Goal: Task Accomplishment & Management: Manage account settings

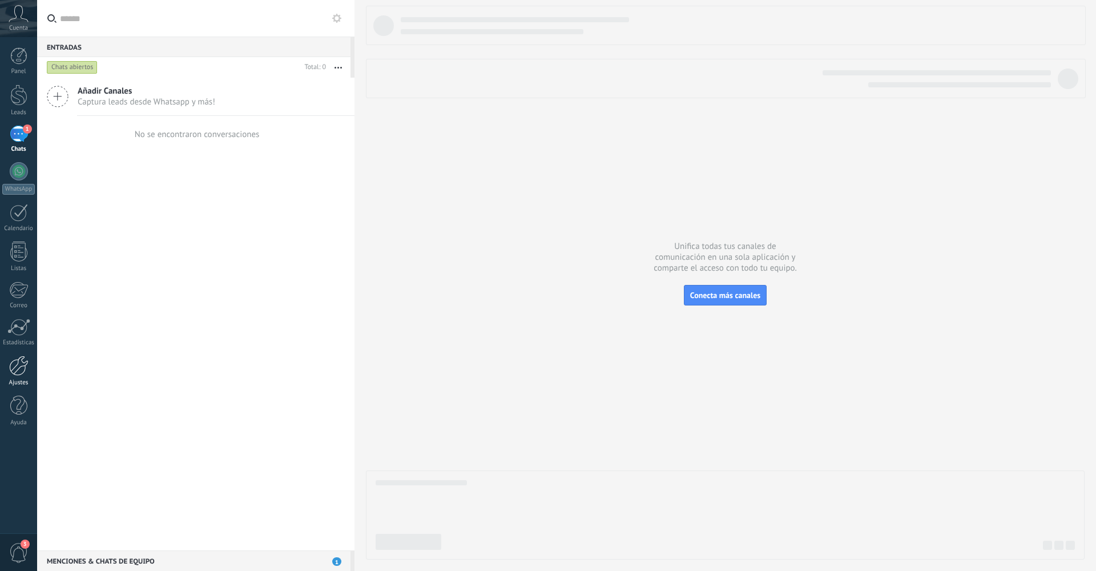
click at [20, 375] on div at bounding box center [18, 366] width 19 height 20
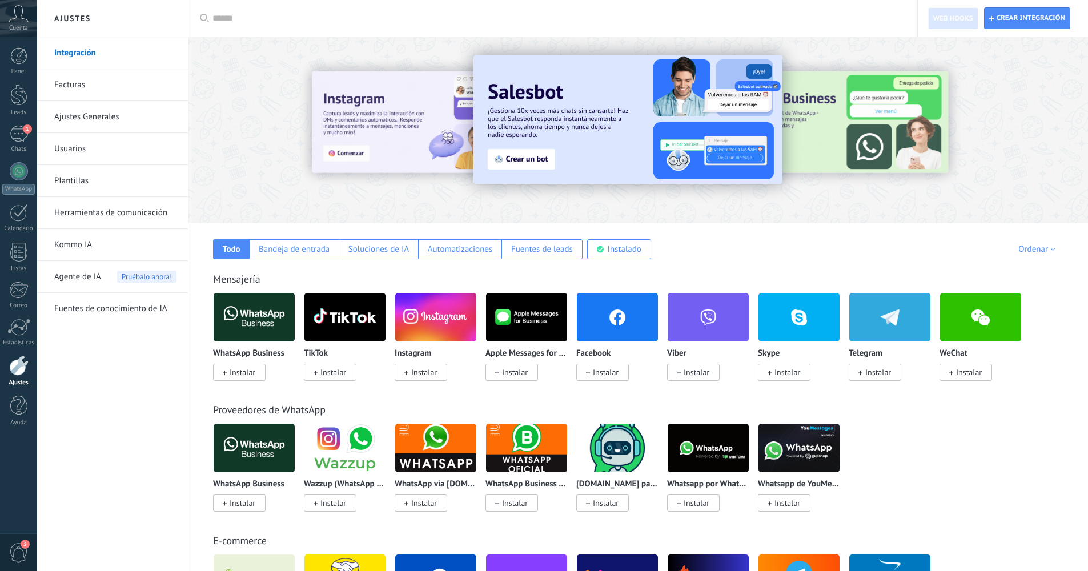
click at [21, 373] on div at bounding box center [18, 366] width 19 height 20
click at [85, 148] on link "Usuarios" at bounding box center [115, 149] width 122 height 32
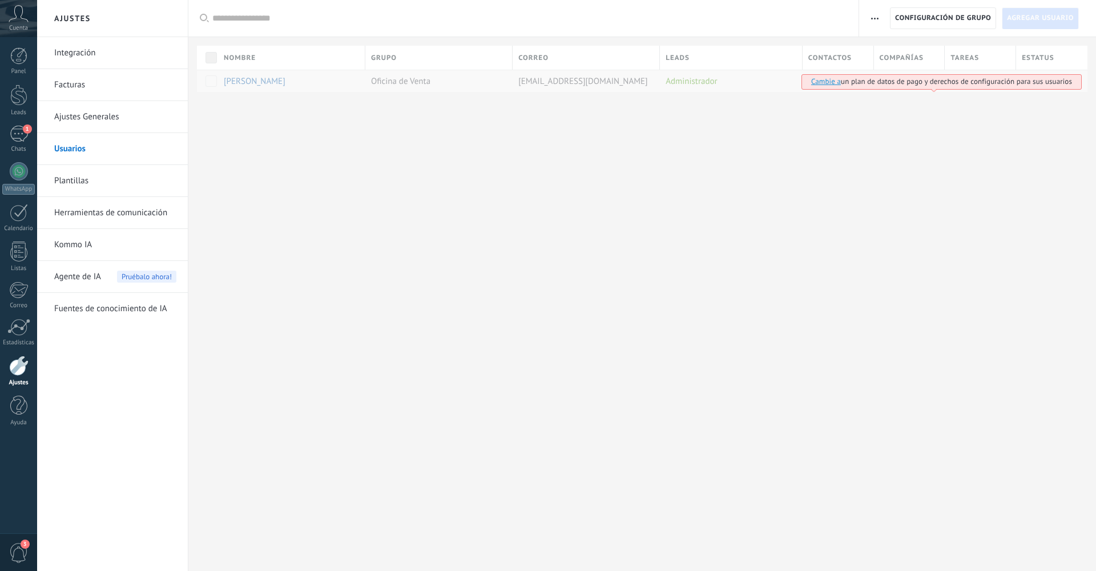
click at [1050, 18] on span "Agregar usuario" at bounding box center [1040, 18] width 67 height 21
click at [84, 148] on link "Usuarios" at bounding box center [115, 149] width 122 height 32
click at [228, 25] on div at bounding box center [529, 18] width 635 height 37
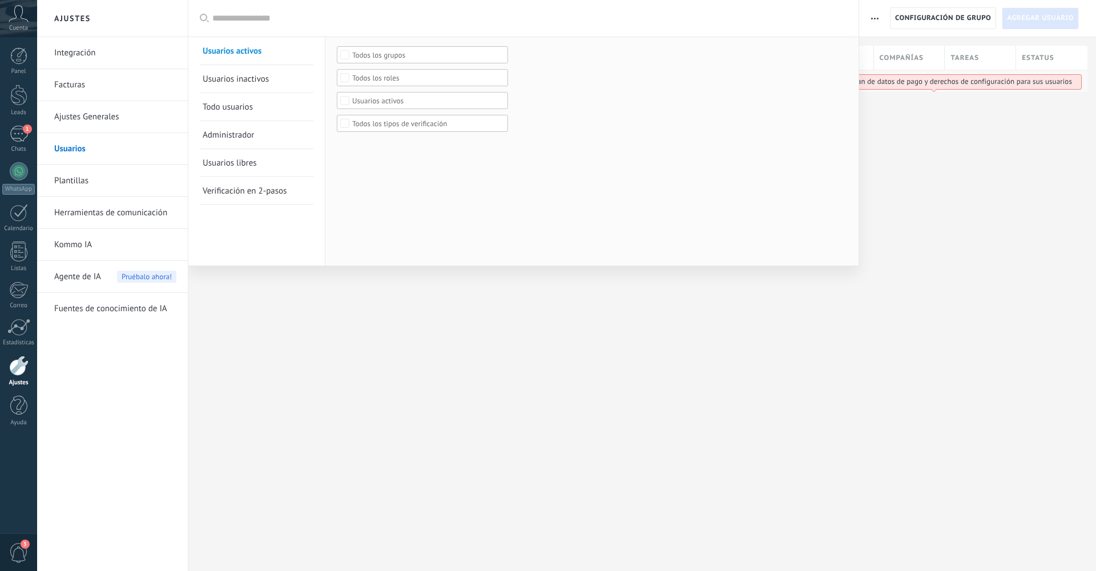
click at [381, 322] on div at bounding box center [548, 285] width 1096 height 571
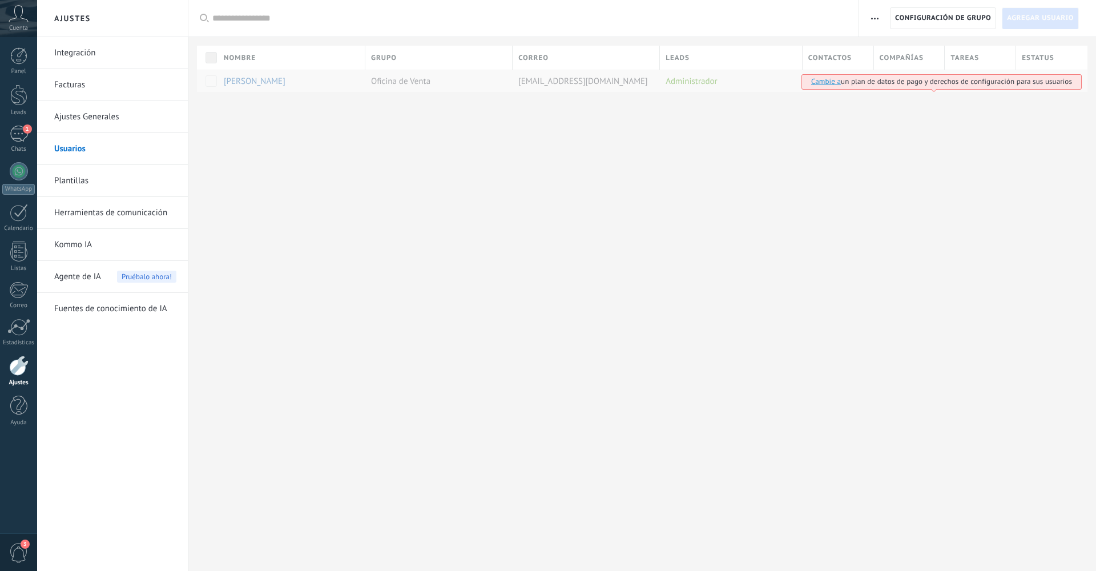
click at [76, 147] on link "Usuarios" at bounding box center [115, 149] width 122 height 32
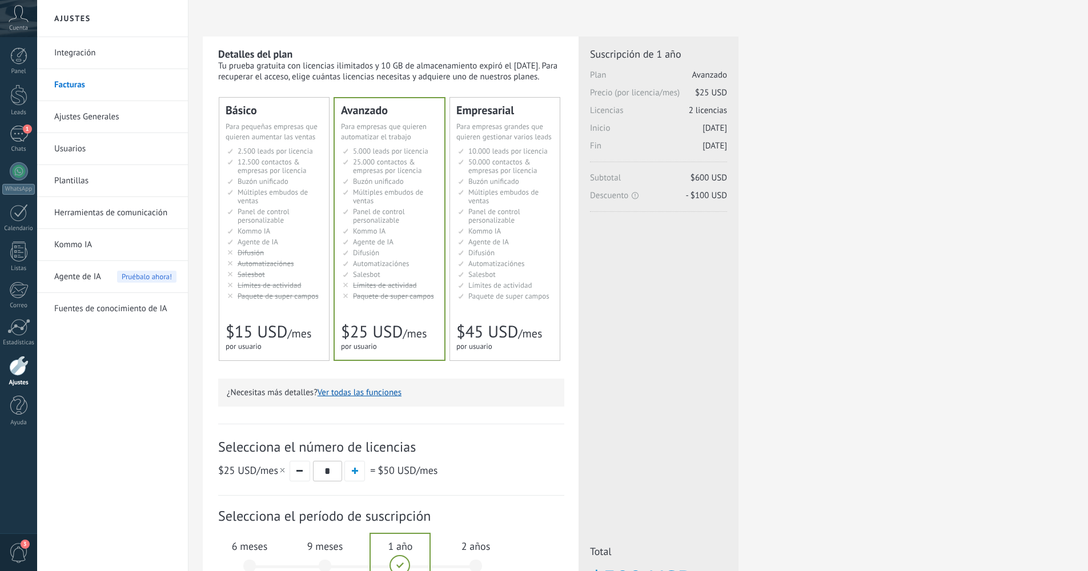
click at [18, 11] on icon at bounding box center [19, 13] width 20 height 17
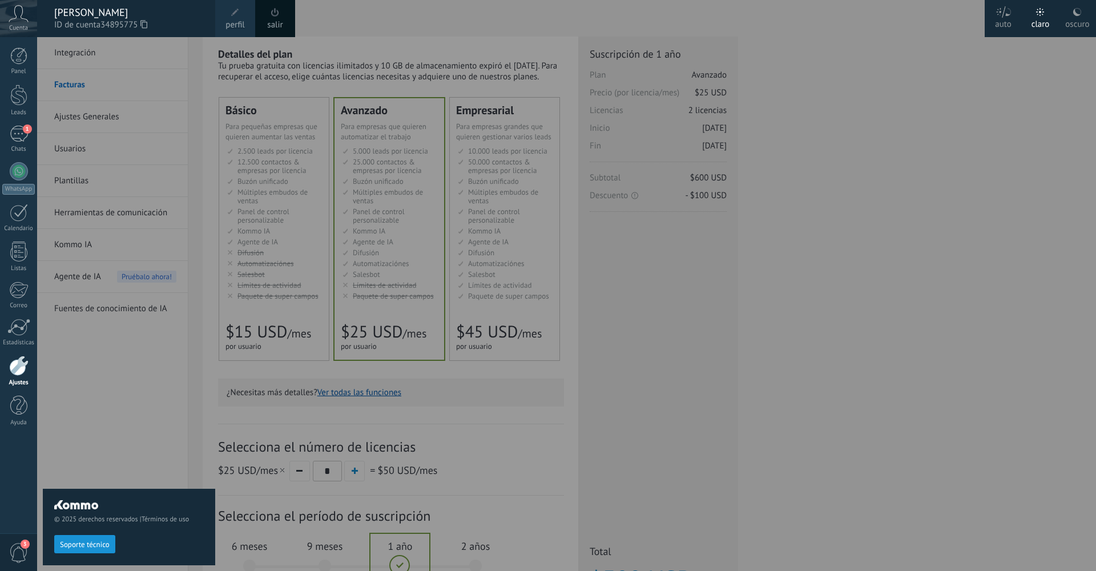
click at [14, 478] on div "Panel Leads 1 Chats WhatsApp Clientes" at bounding box center [37, 285] width 74 height 497
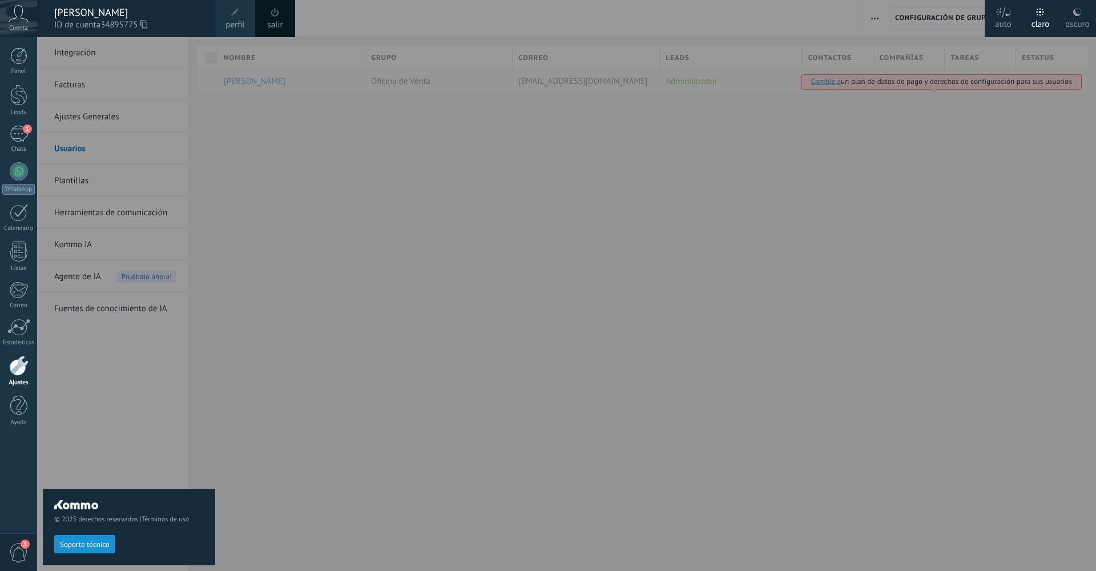
drag, startPoint x: 247, startPoint y: 171, endPoint x: 143, endPoint y: 105, distance: 123.2
click at [244, 171] on div at bounding box center [585, 285] width 1096 height 571
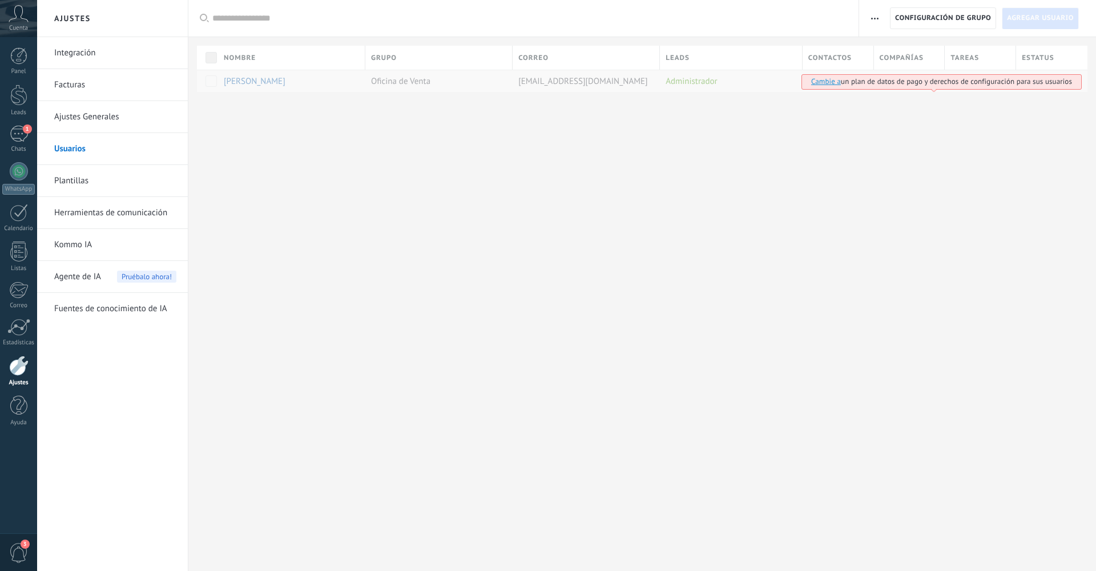
click at [17, 19] on icon at bounding box center [19, 13] width 20 height 17
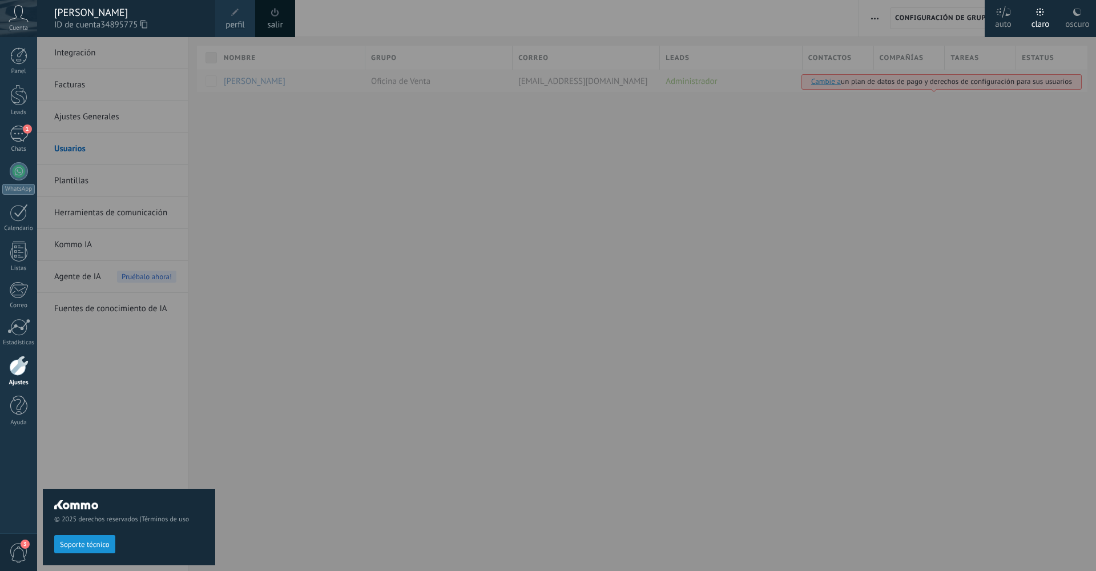
click at [147, 23] on icon at bounding box center [143, 24] width 7 height 9
